Goal: Information Seeking & Learning: Learn about a topic

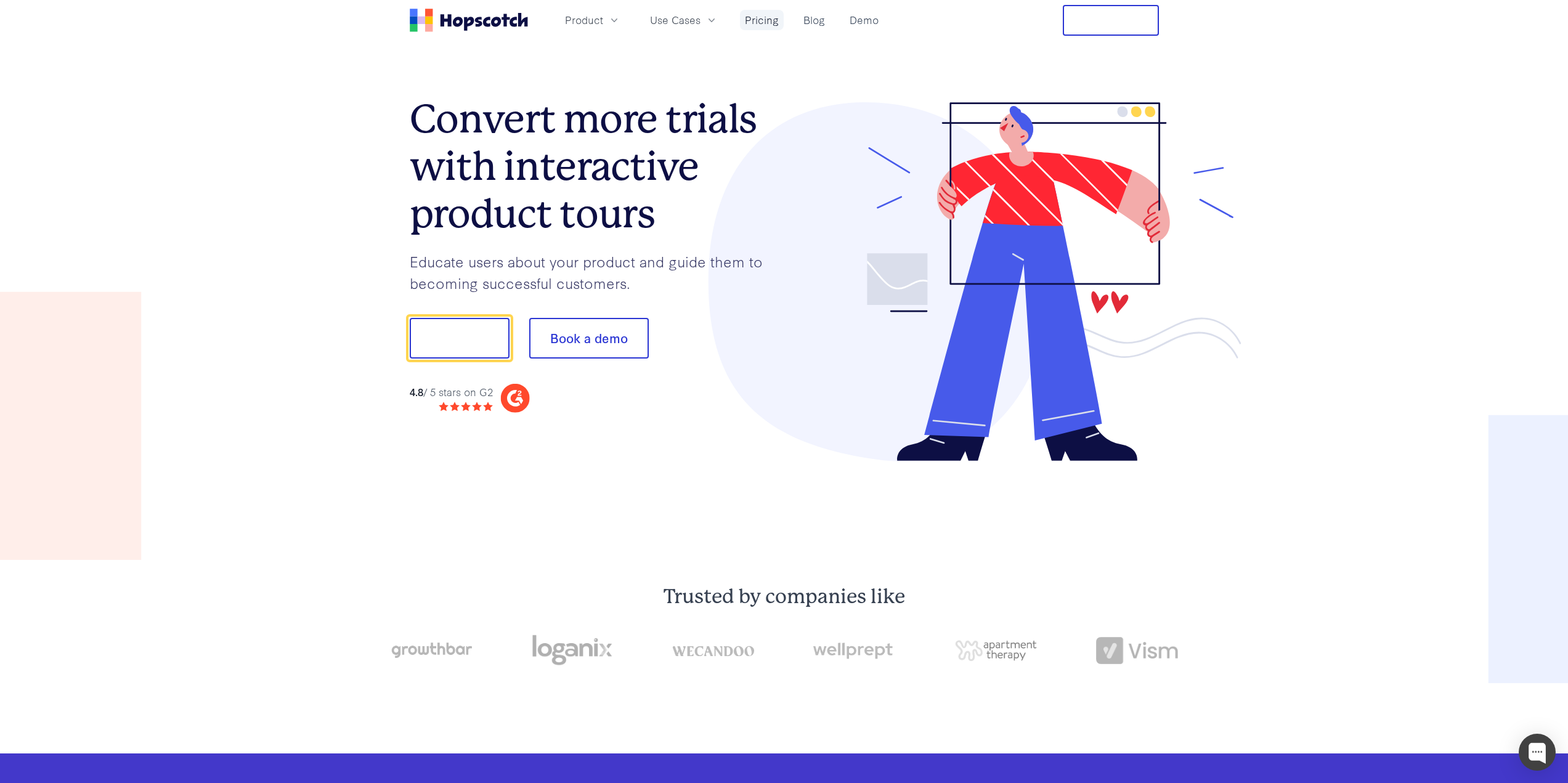
click at [760, 22] on link "Pricing" at bounding box center [762, 19] width 44 height 20
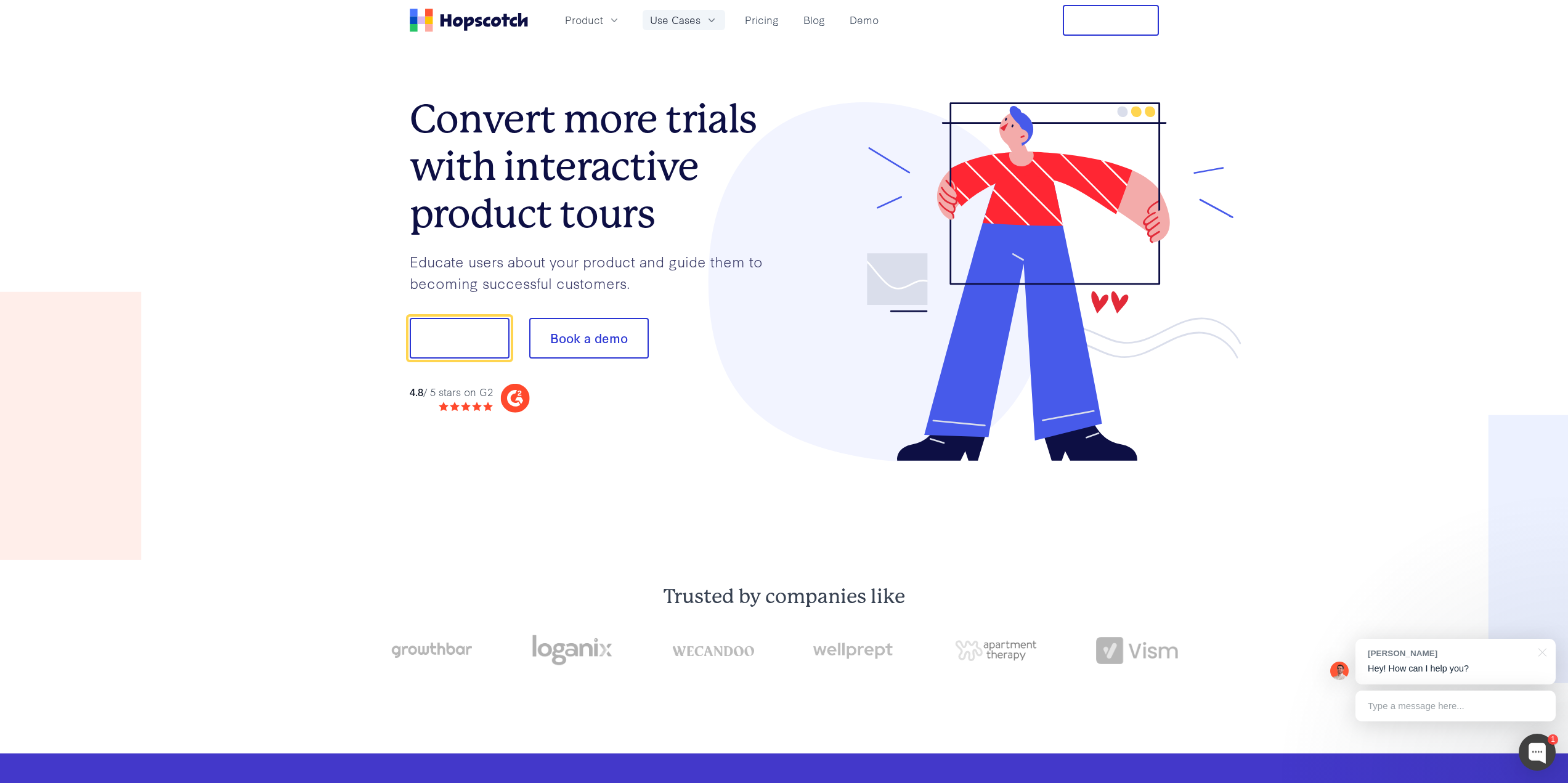
click at [690, 19] on span "Use Cases" at bounding box center [675, 20] width 50 height 16
click at [657, 58] on link "User Onboarding" at bounding box center [684, 55] width 187 height 25
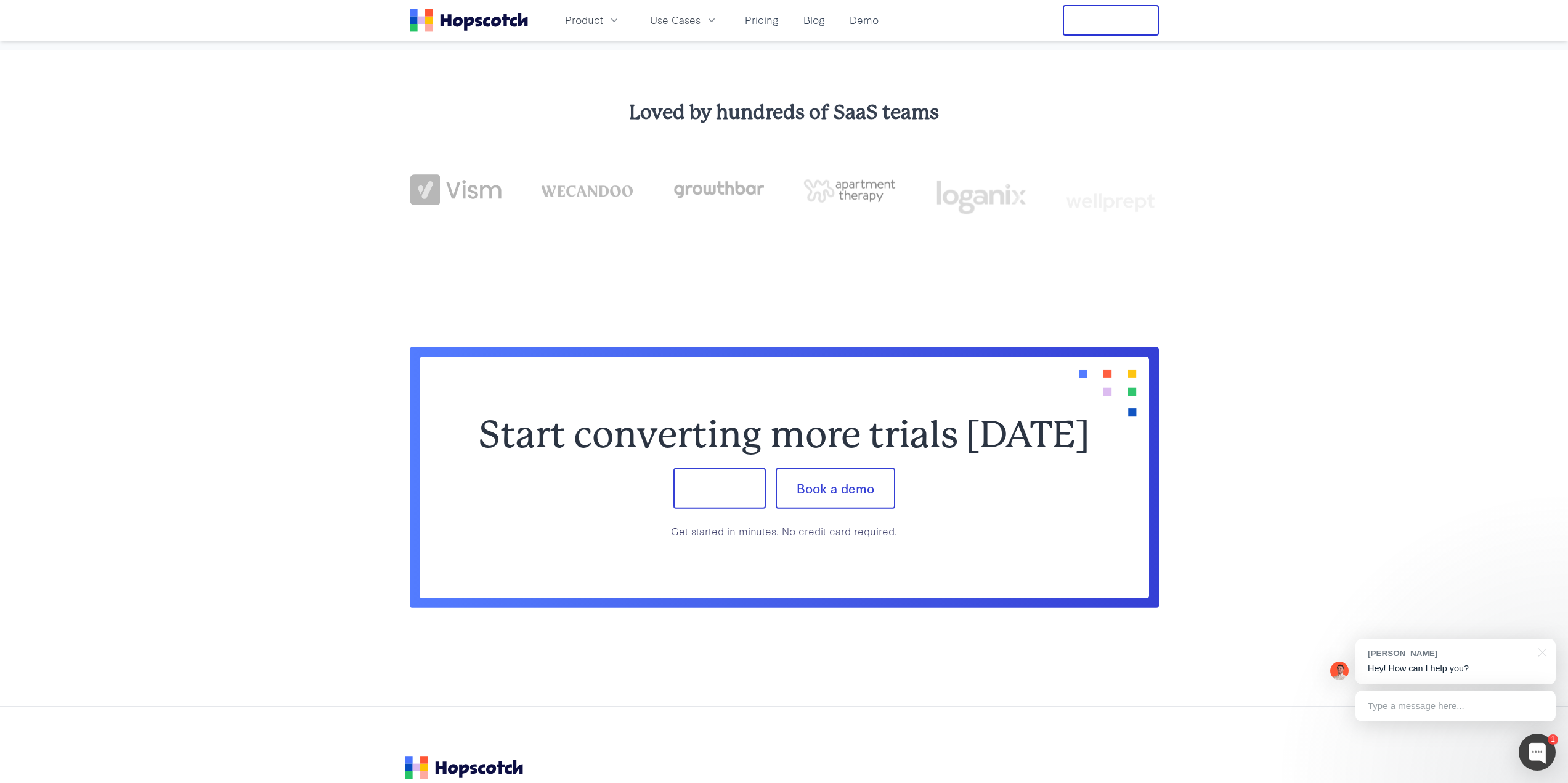
scroll to position [2957, 0]
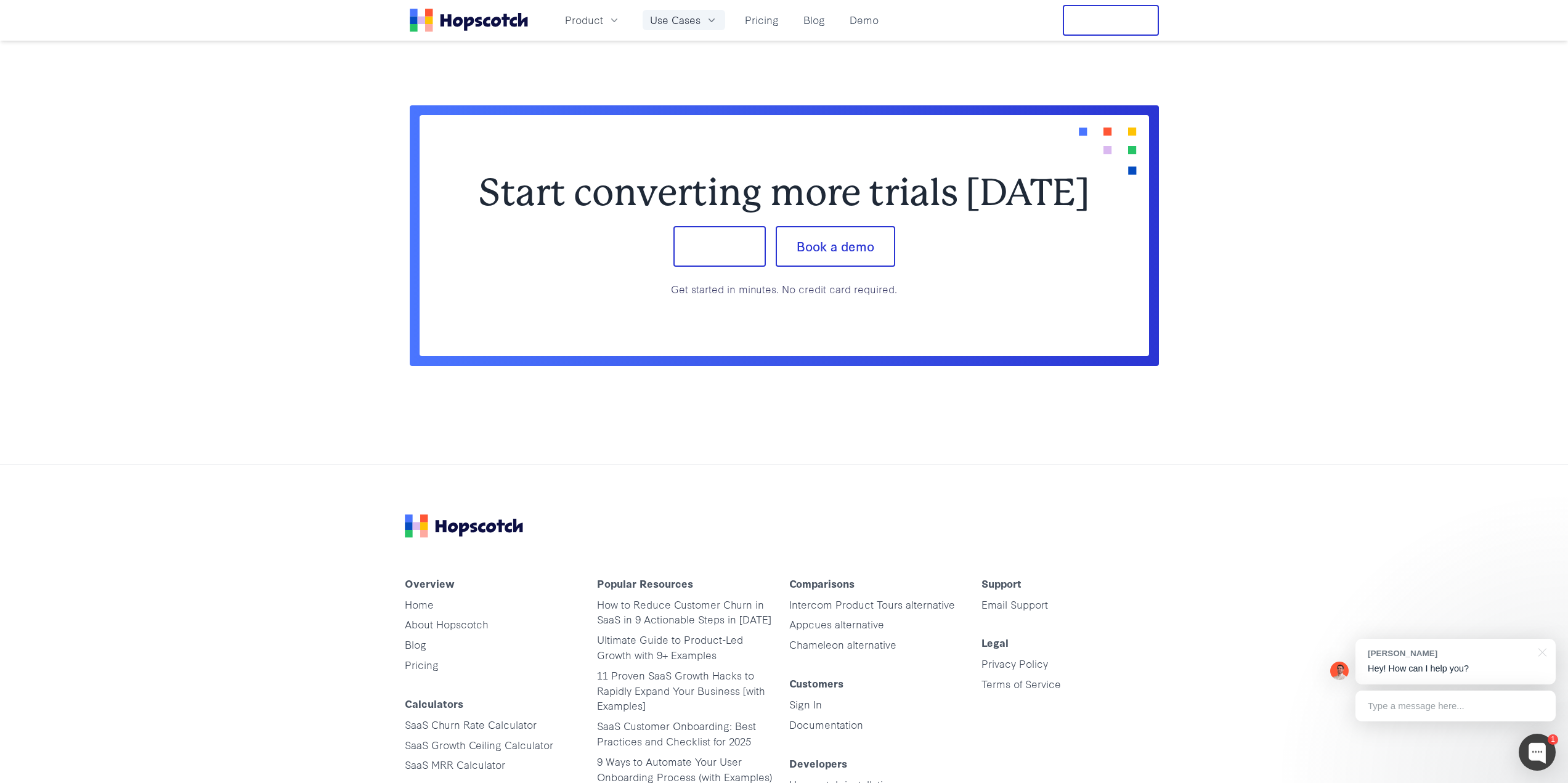
click at [688, 29] on button "Use Cases" at bounding box center [683, 19] width 82 height 20
click at [657, 81] on link "Feature Adoption" at bounding box center [684, 85] width 187 height 25
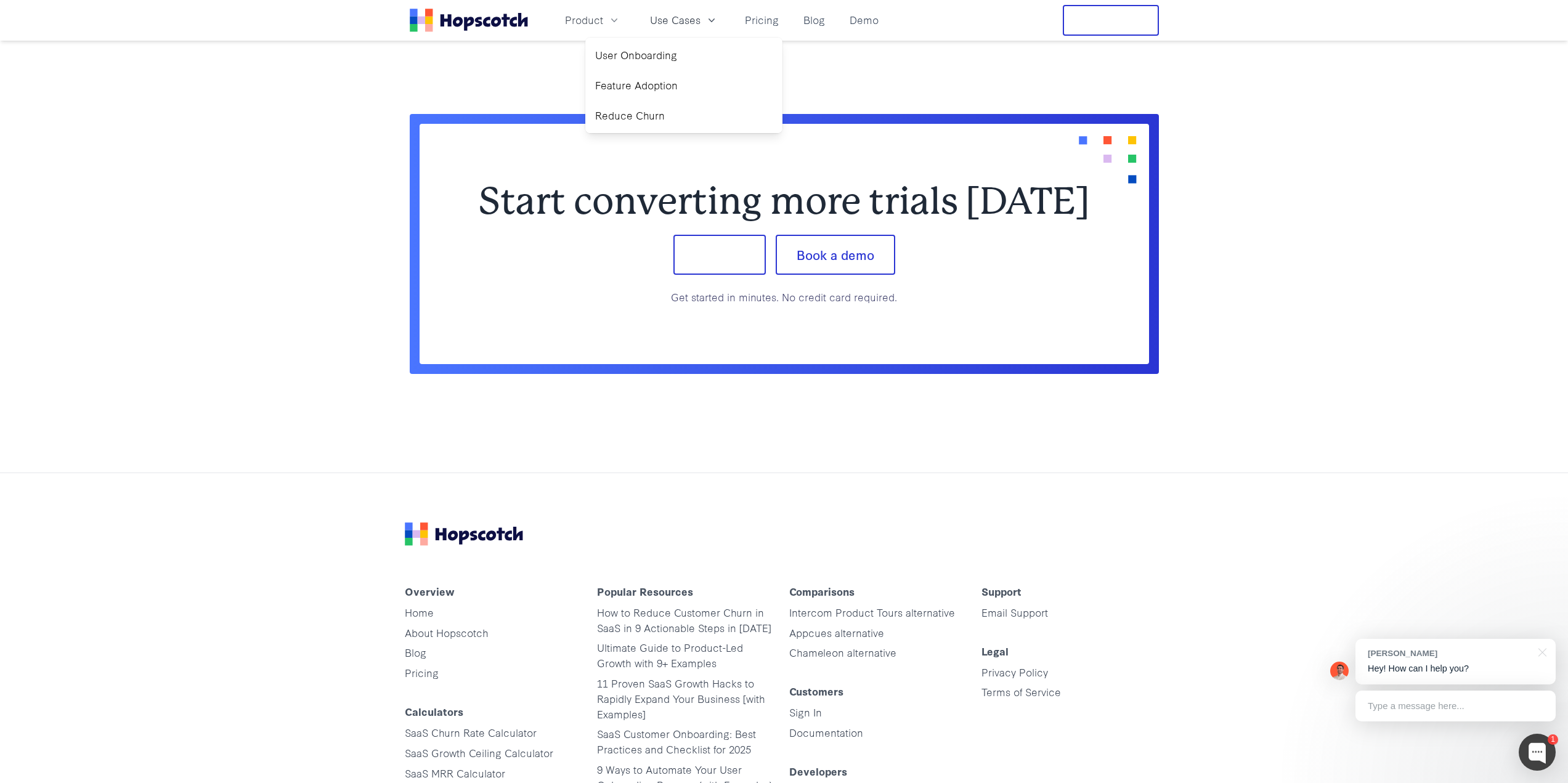
scroll to position [3211, 0]
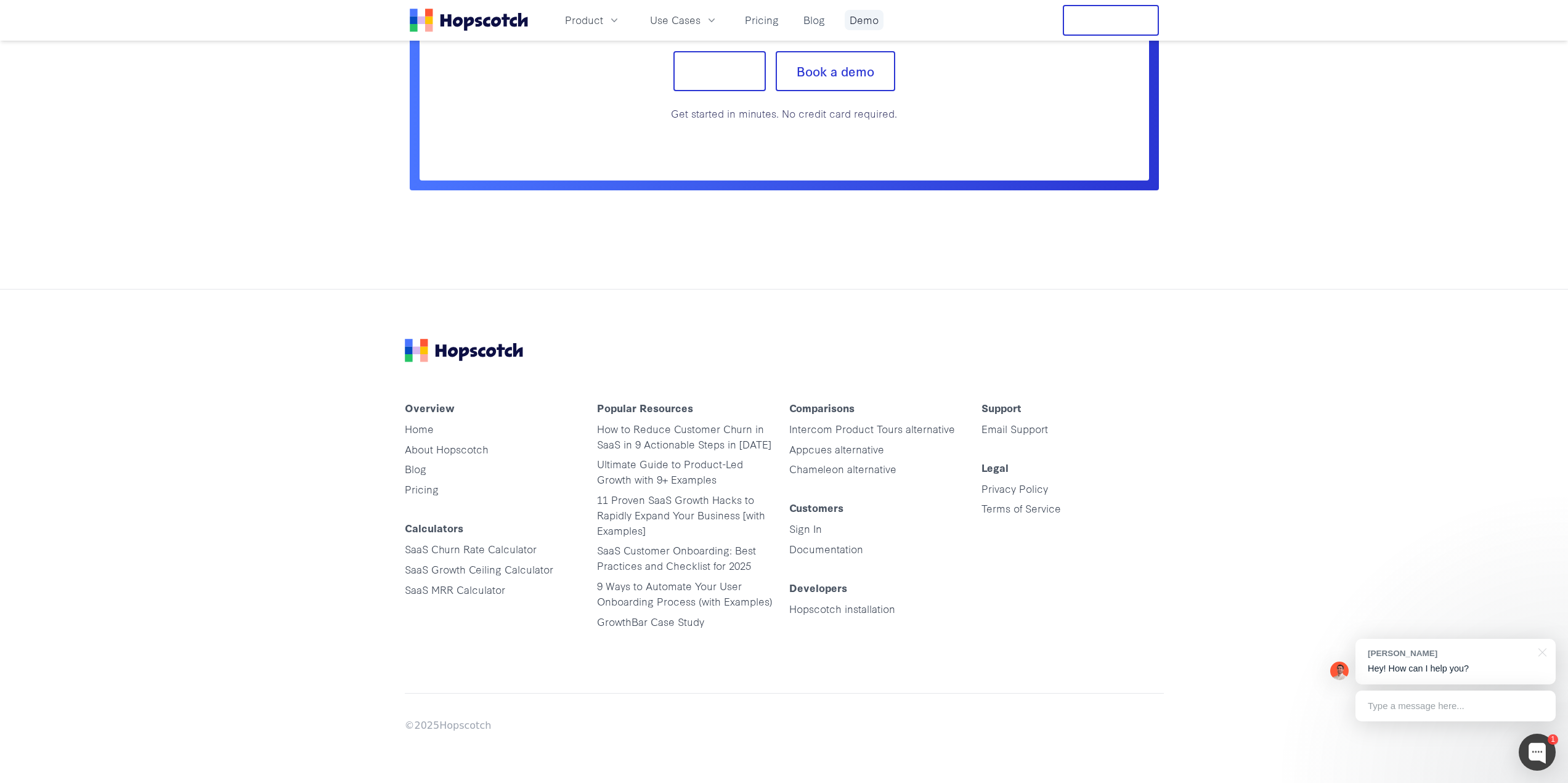
click at [861, 19] on link "Demo" at bounding box center [864, 19] width 39 height 20
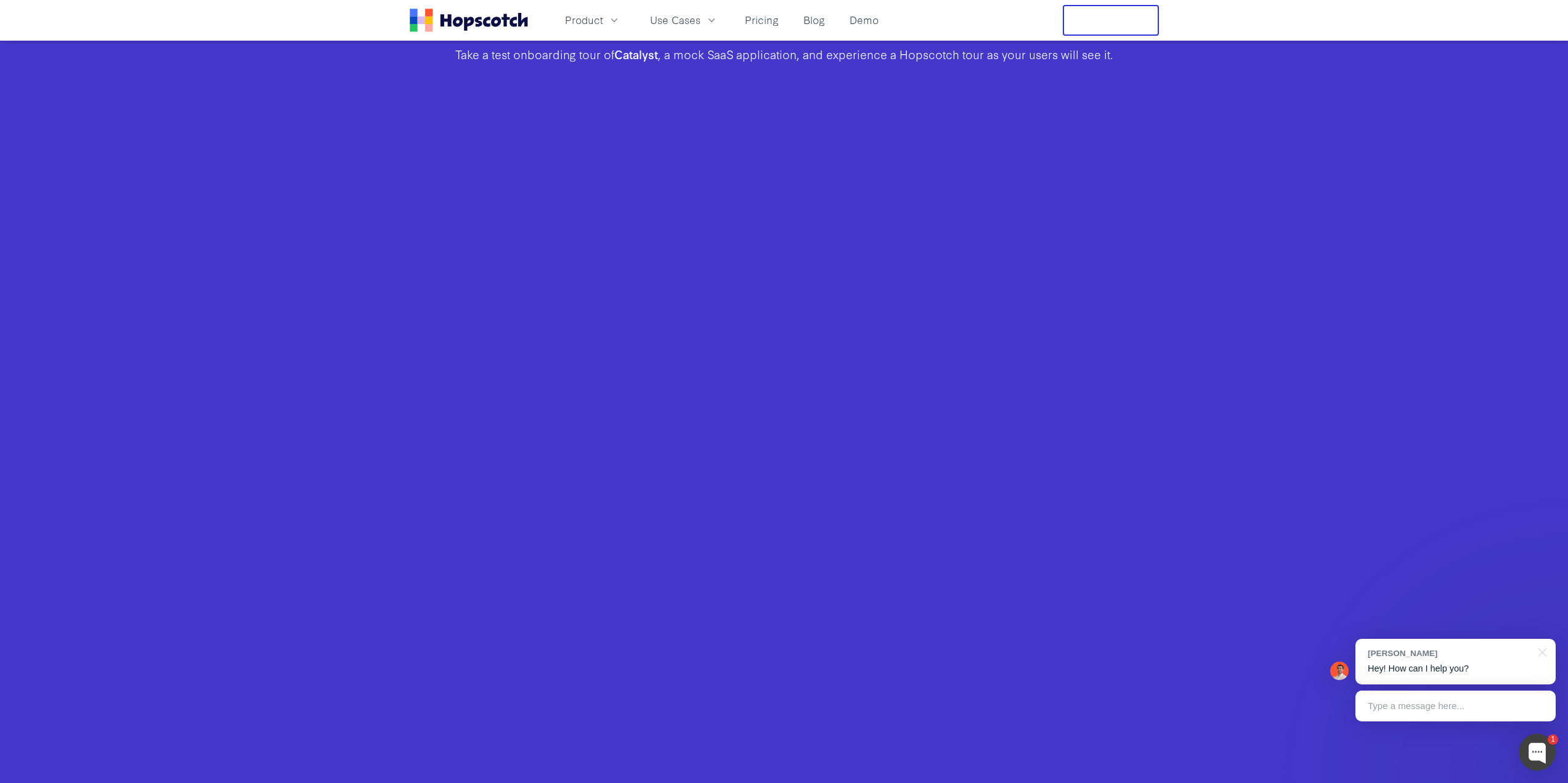
scroll to position [431, 0]
